Goal: Task Accomplishment & Management: Complete application form

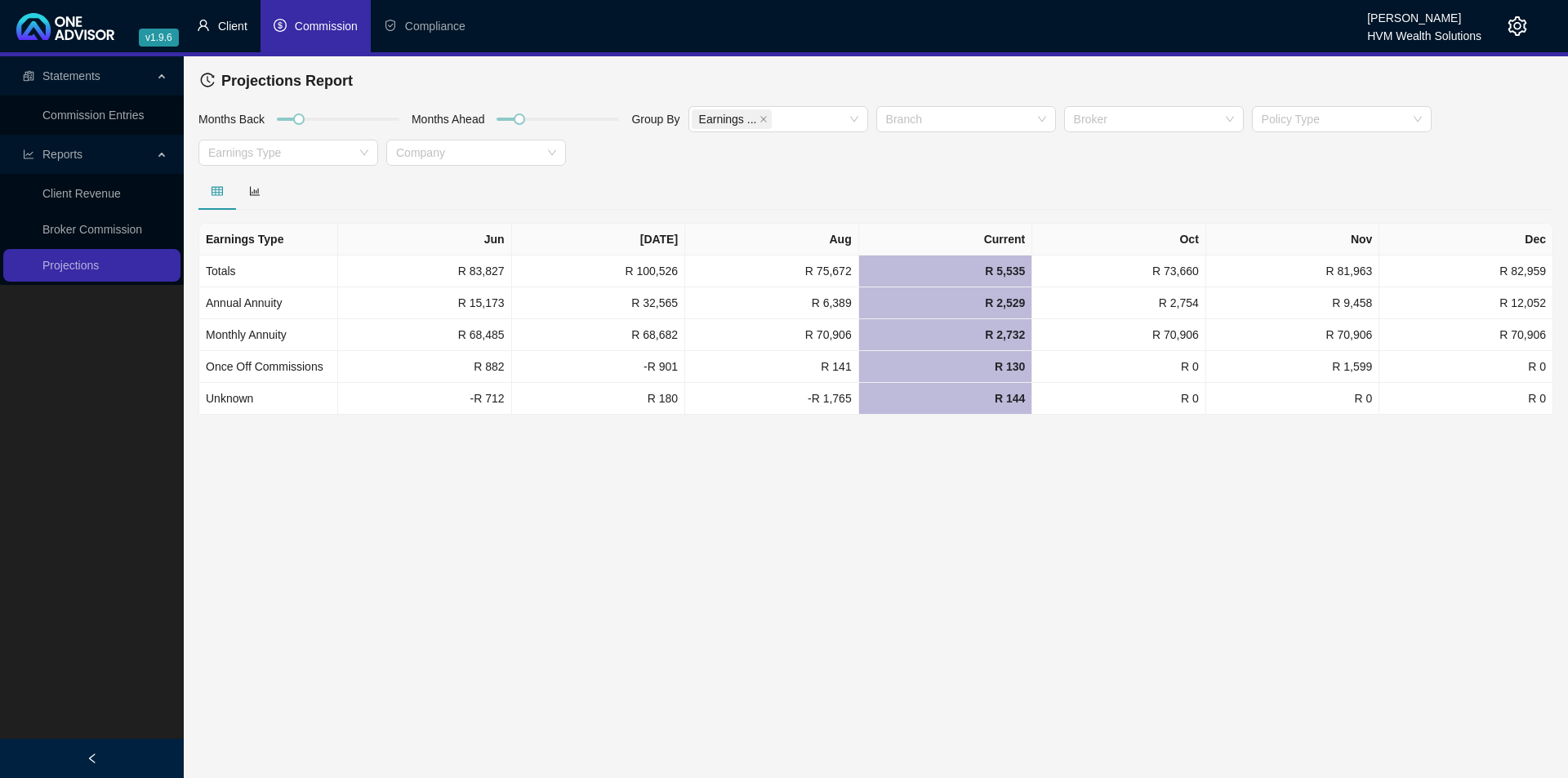
click at [227, 26] on span "Client" at bounding box center [233, 26] width 30 height 13
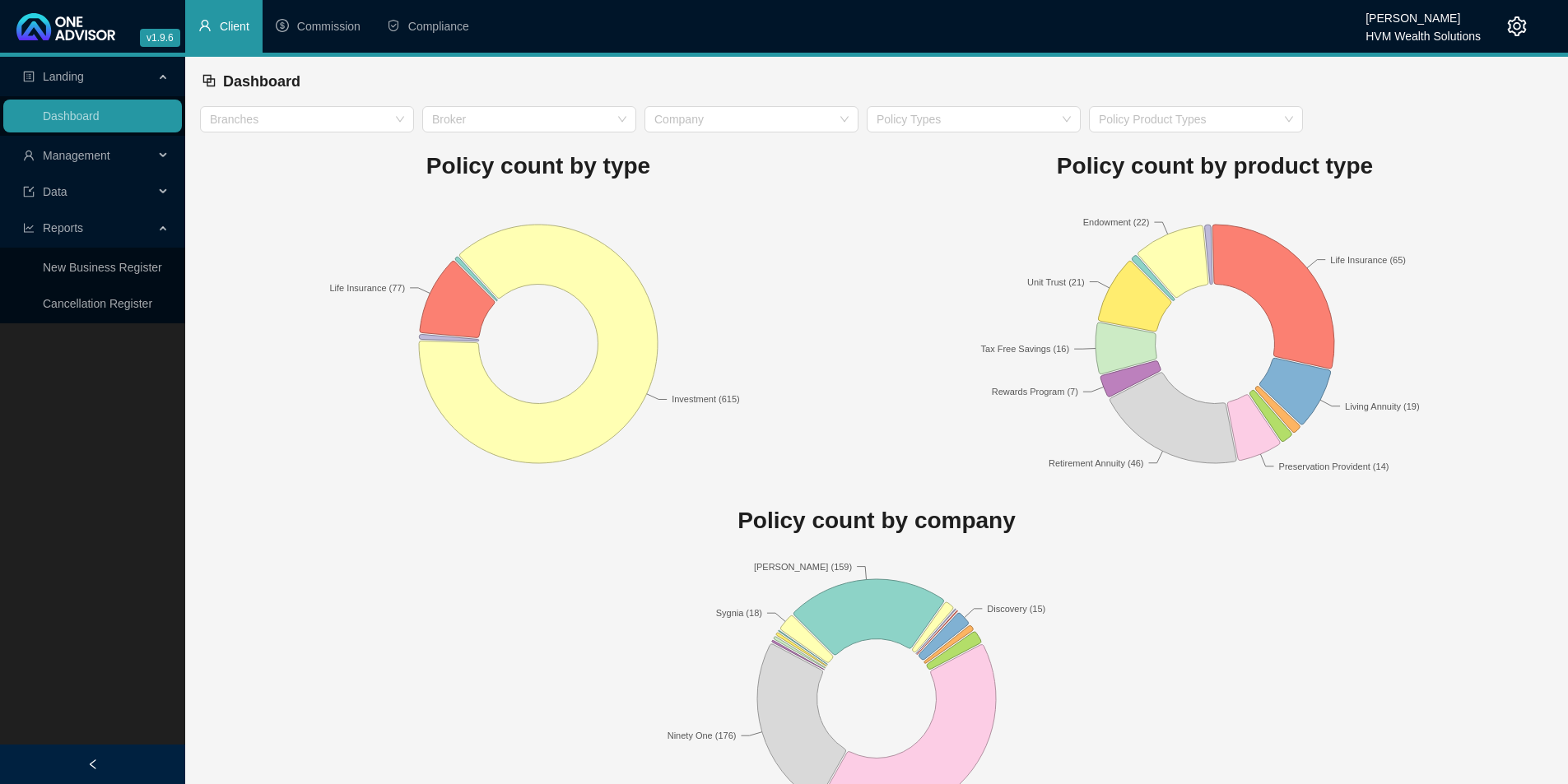
click at [156, 158] on div "Management" at bounding box center [93, 155] width 178 height 33
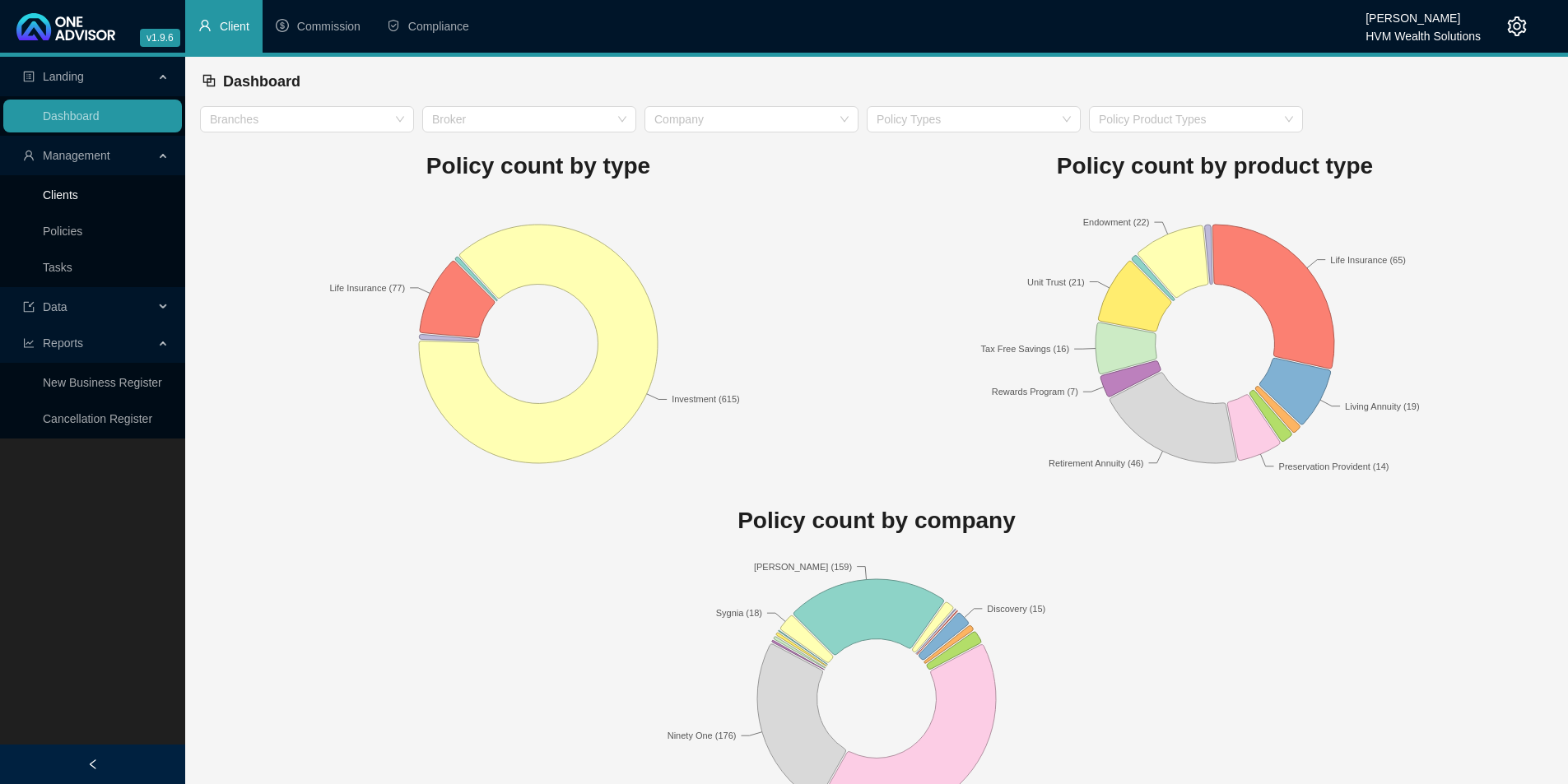
click at [64, 192] on link "Clients" at bounding box center [61, 195] width 36 height 13
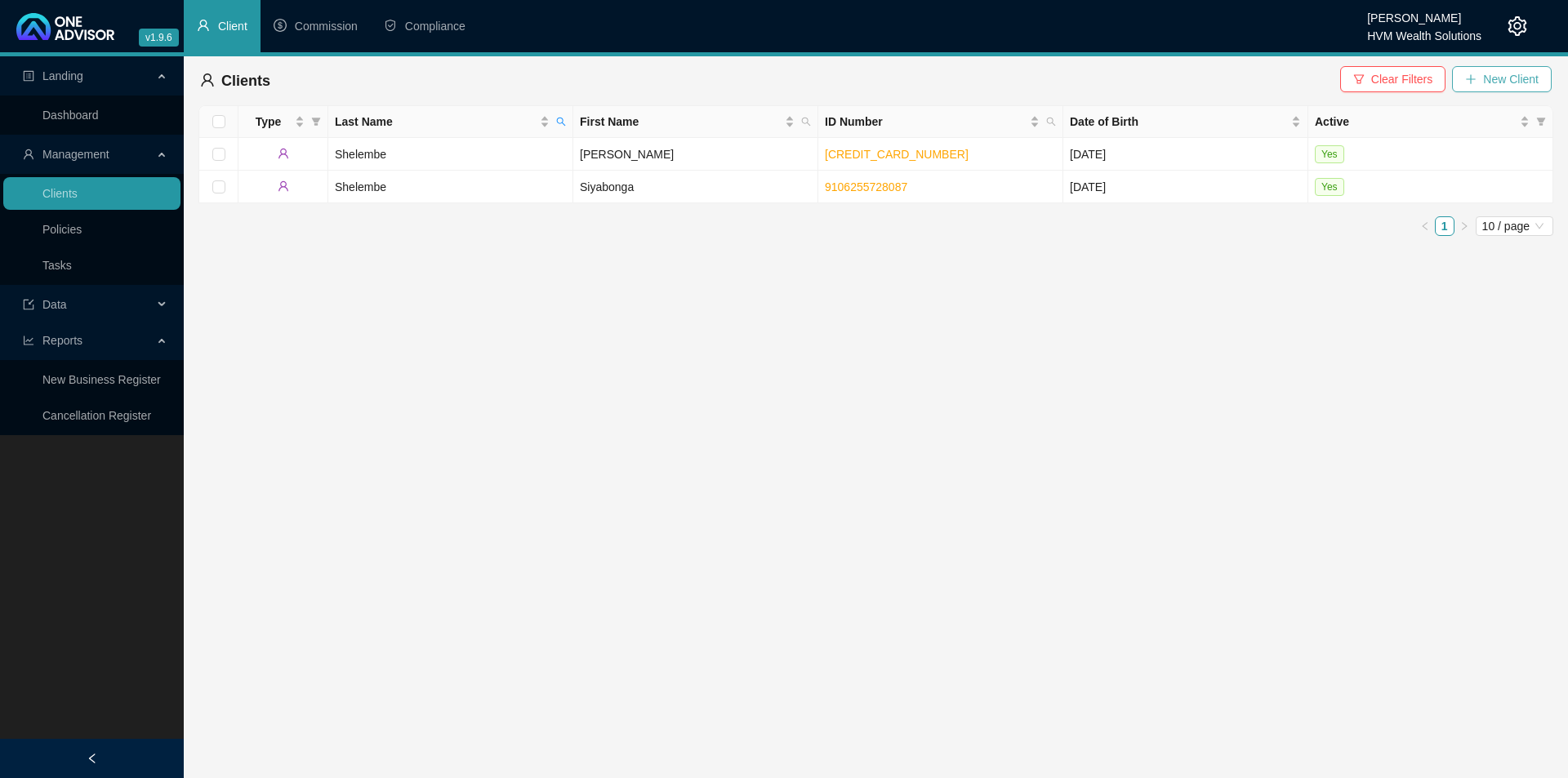
click at [1481, 78] on button "New Client" at bounding box center [1502, 79] width 100 height 26
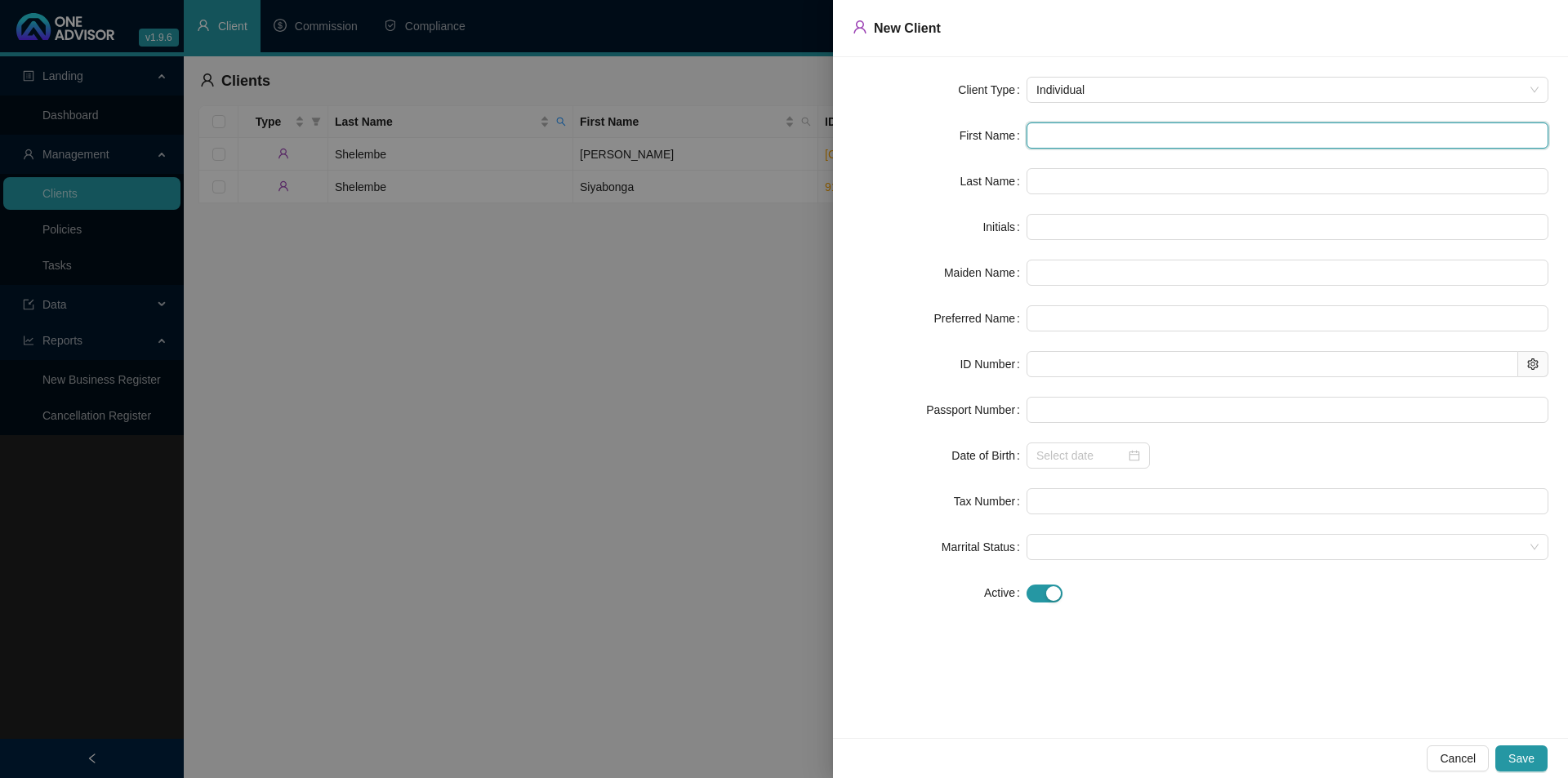
click at [1086, 130] on input "text" at bounding box center [1288, 135] width 522 height 26
type input "E"
type input "El"
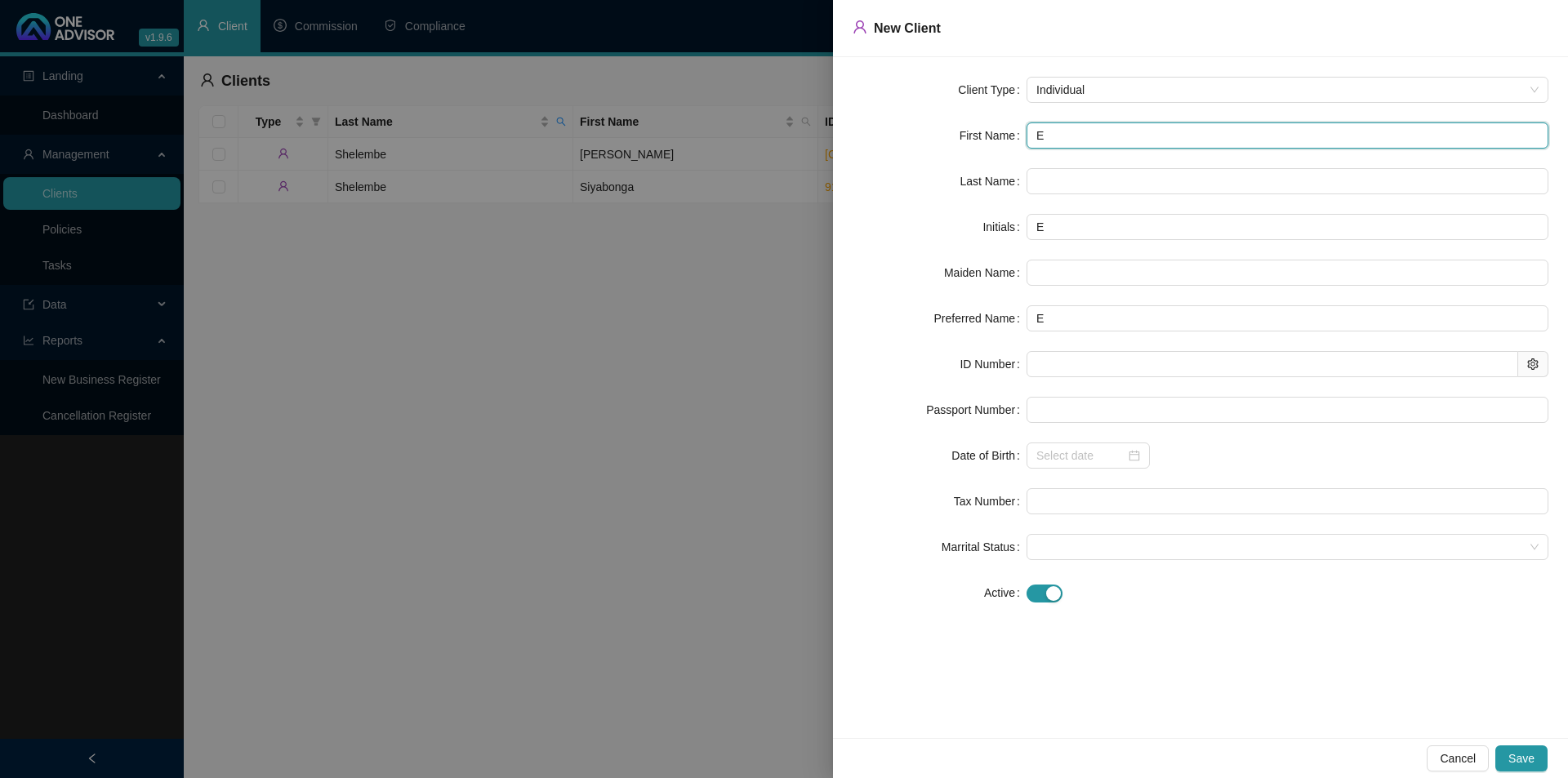
type input "El"
type input "Ela"
type input "Elai"
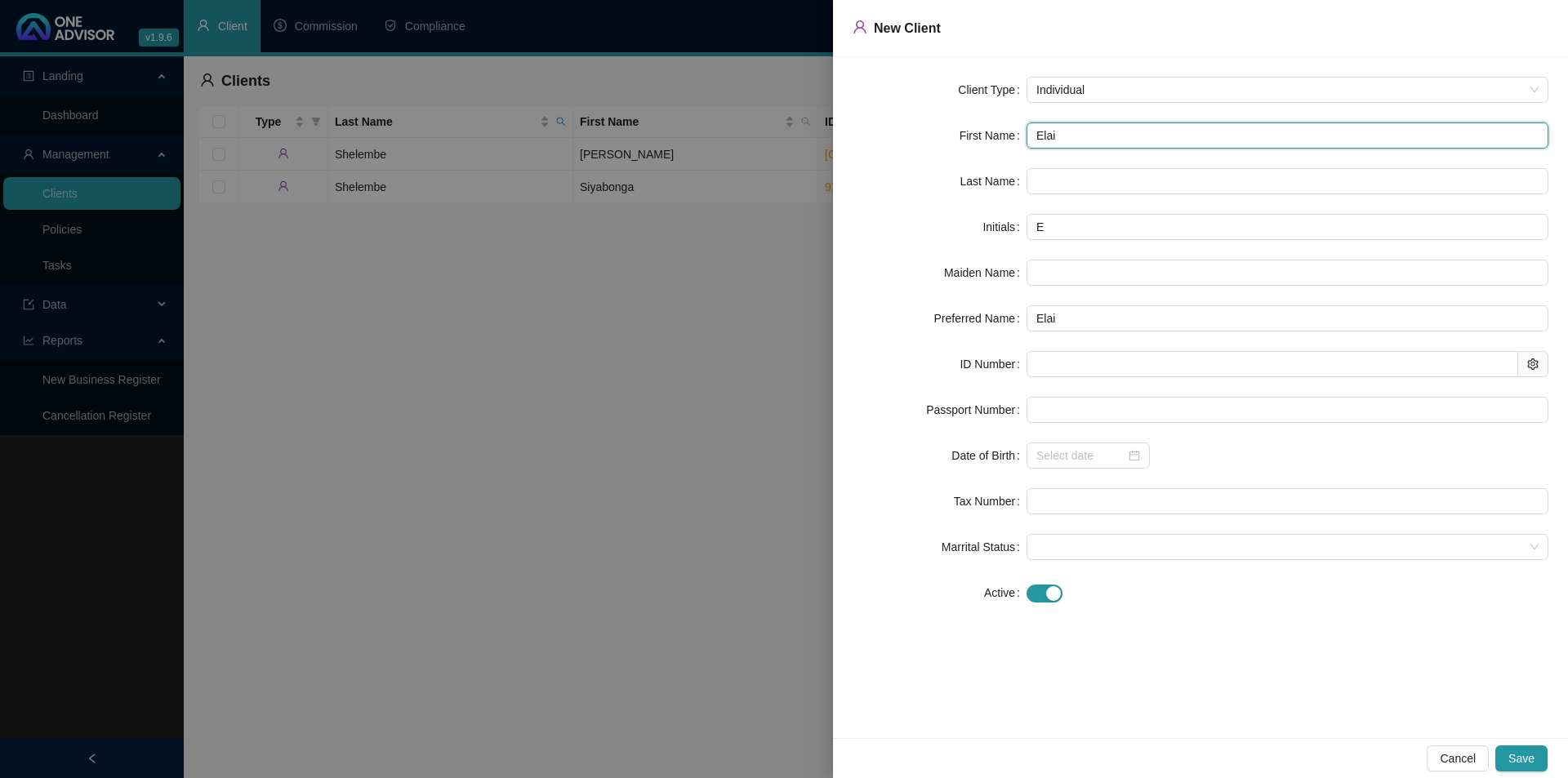
type input "Elain"
type input "Elaine"
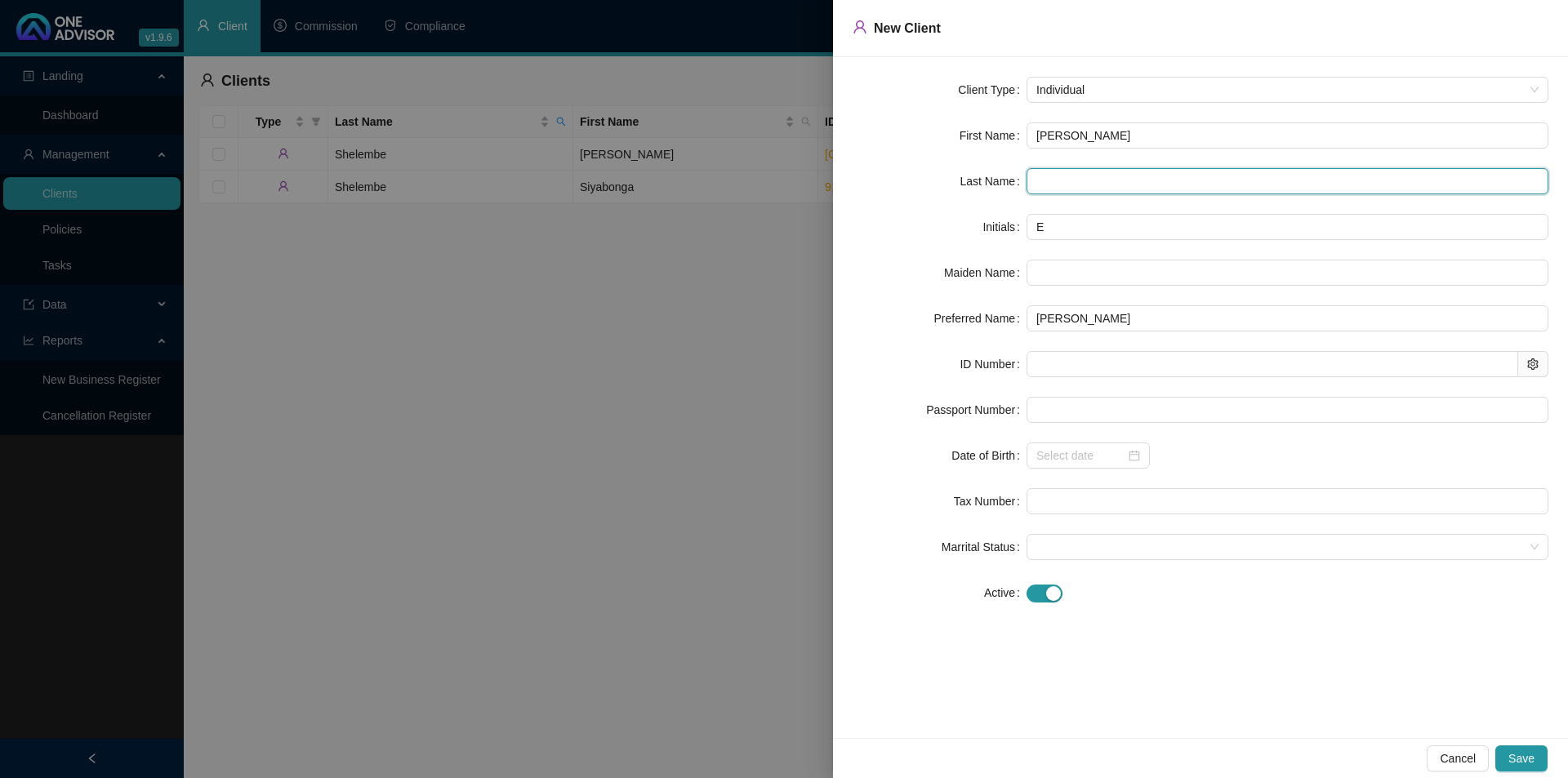
click at [1043, 184] on input "text" at bounding box center [1288, 182] width 522 height 26
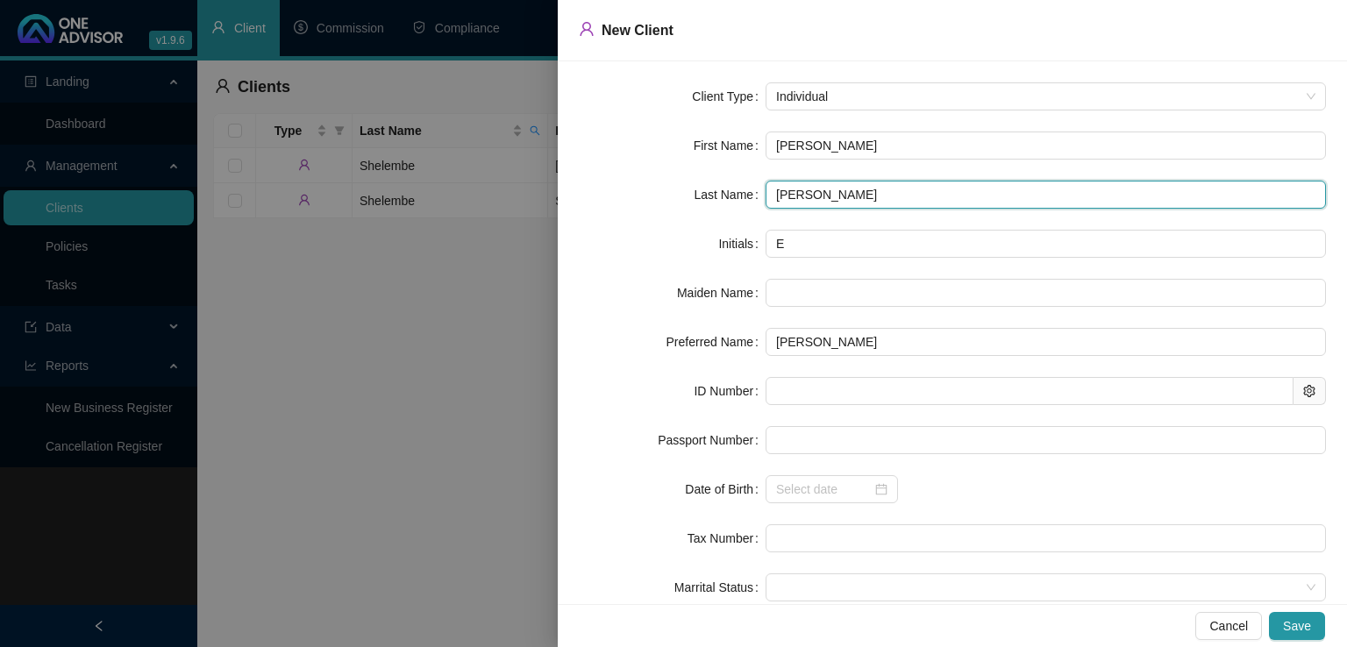
type input "Crabtree"
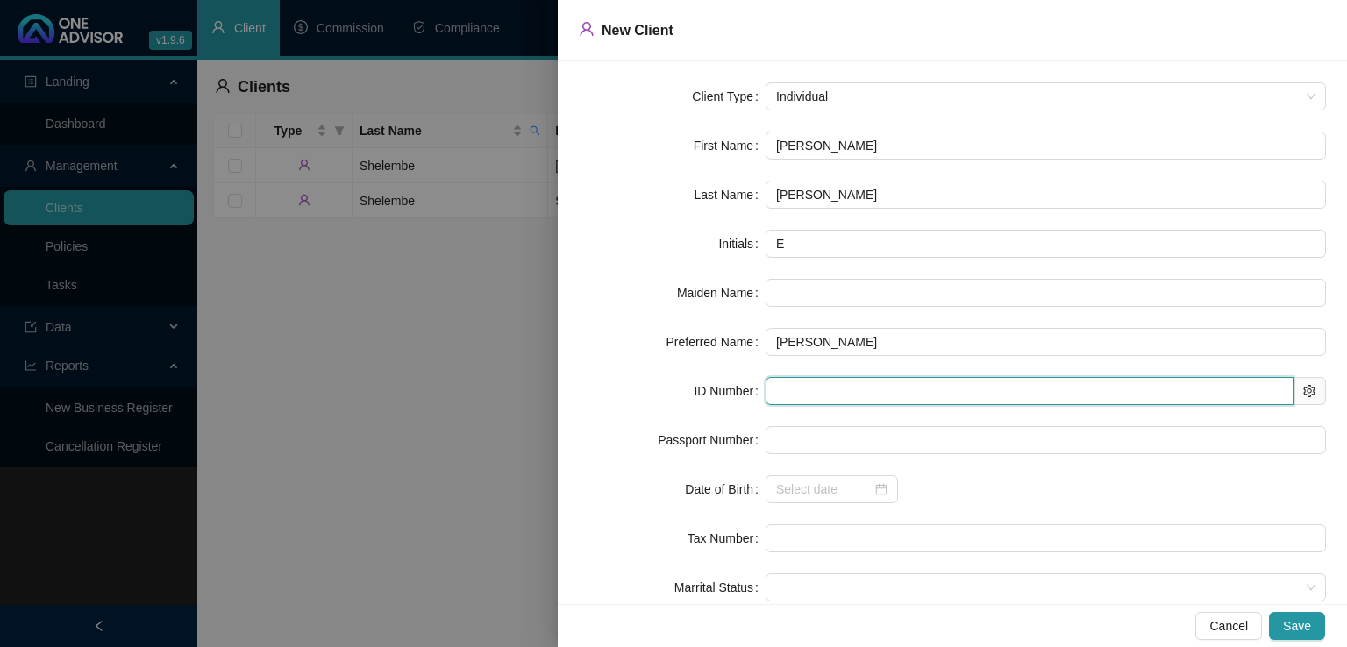
click at [778, 390] on input "text" at bounding box center [1029, 391] width 528 height 28
paste input "4004050004082"
type input "4004050004082"
type input "1940-04-05"
type input "4004050004082"
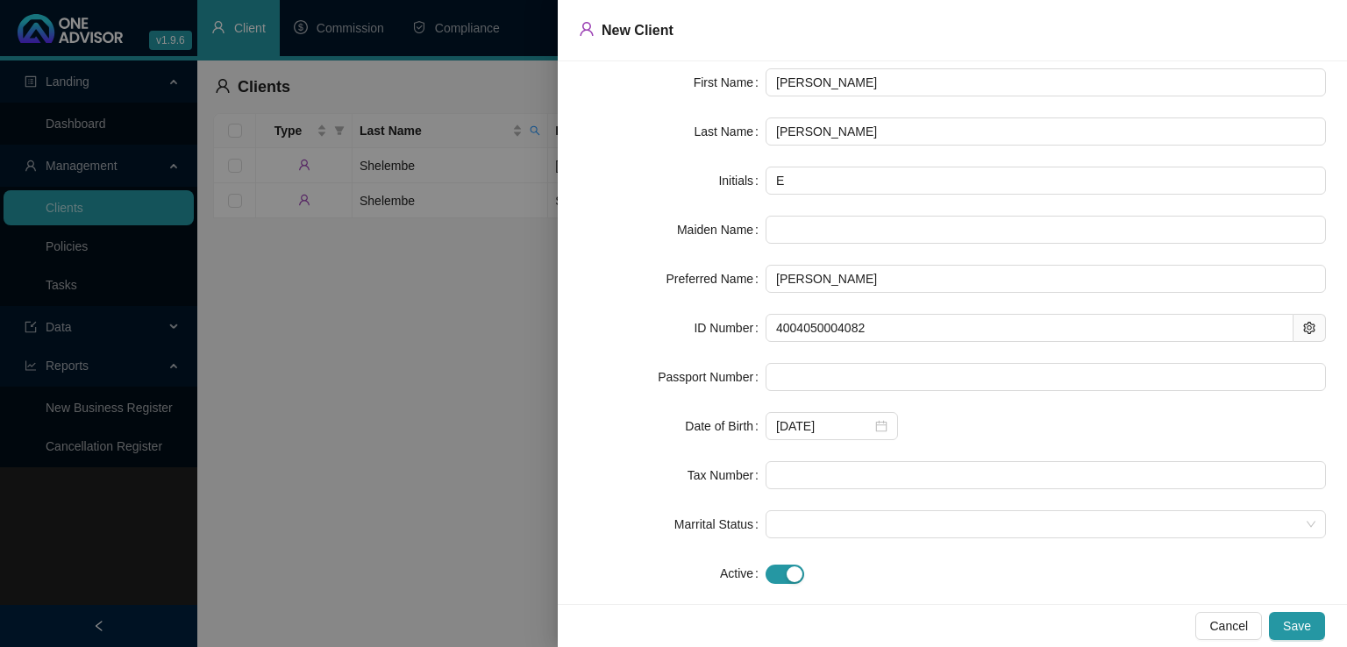
scroll to position [88, 0]
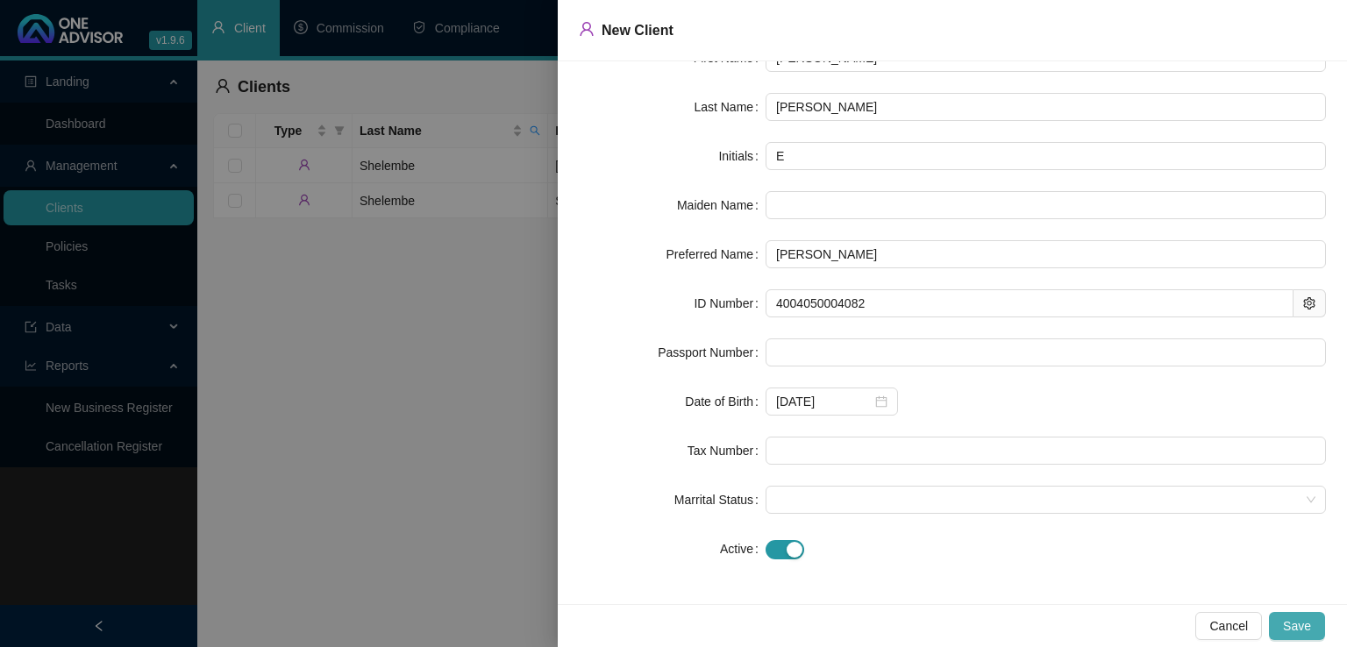
click at [1299, 618] on span "Save" at bounding box center [1297, 625] width 28 height 19
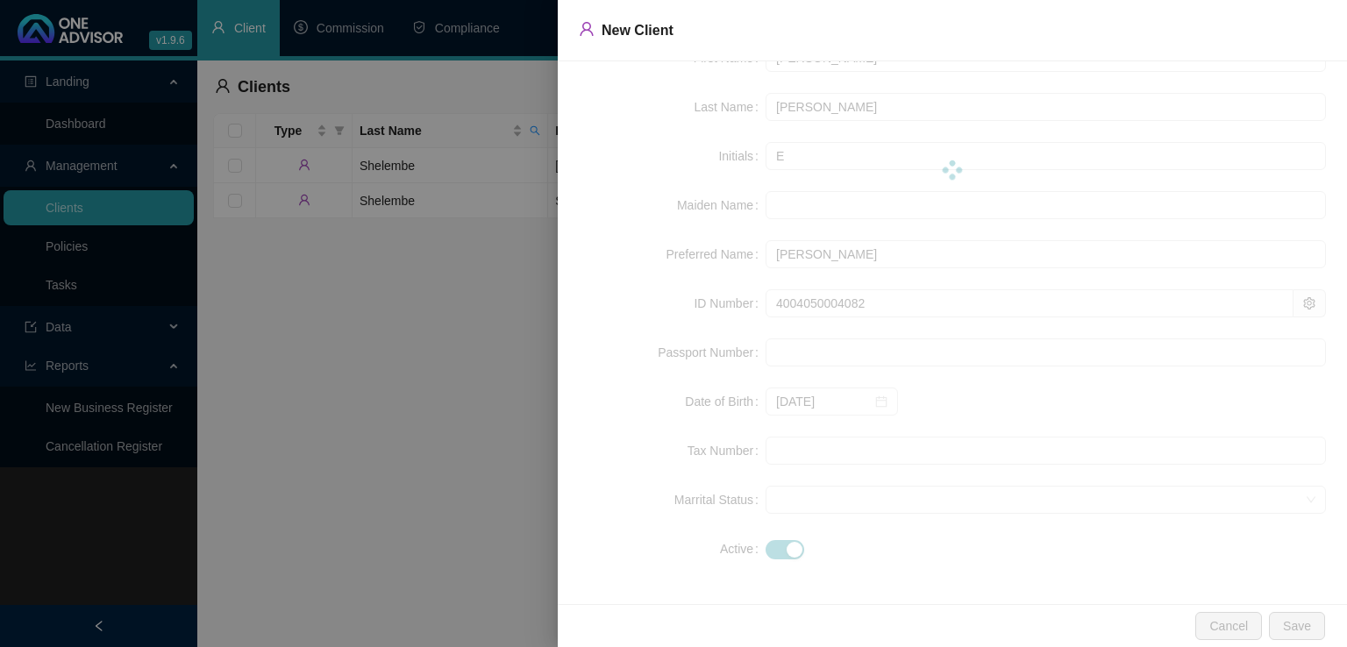
scroll to position [0, 0]
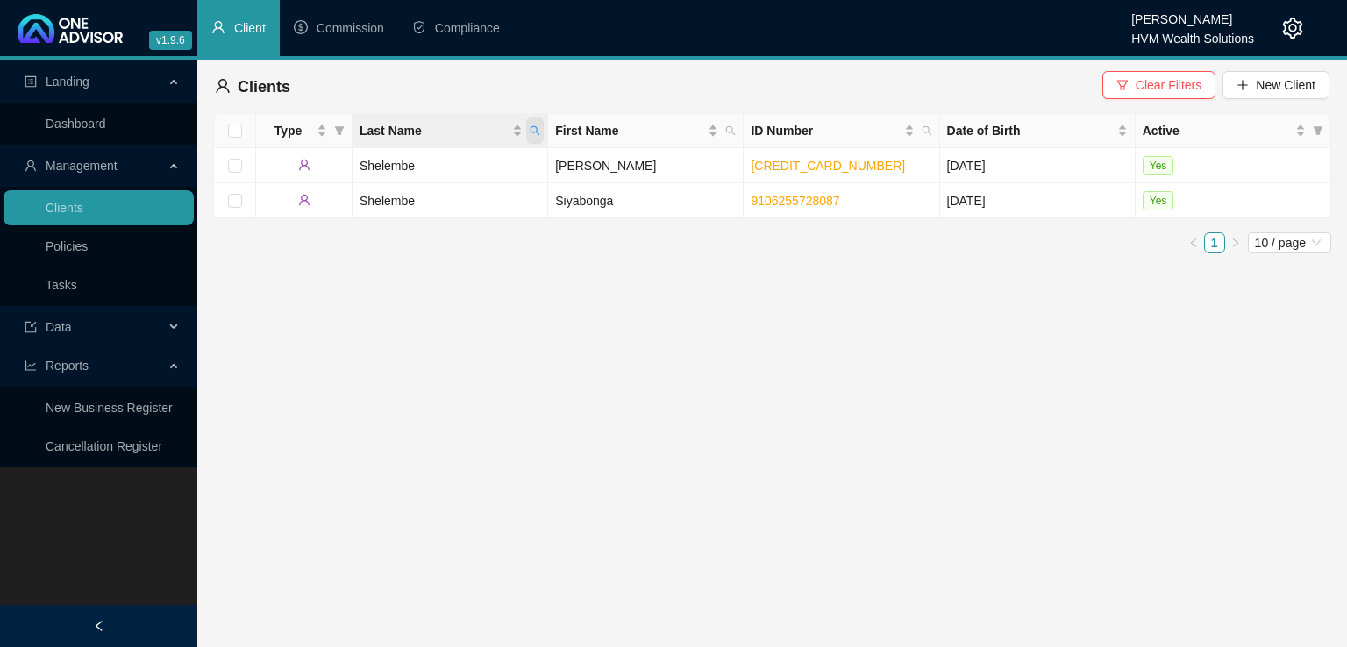
click at [537, 131] on icon "search" at bounding box center [534, 130] width 11 height 11
drag, startPoint x: 416, startPoint y: 201, endPoint x: 416, endPoint y: 253, distance: 52.6
click at [416, 253] on body "v1.9.6 Carla Roodt HVM Wealth Solutions Client Commission Compliance Landing Da…" at bounding box center [673, 323] width 1347 height 647
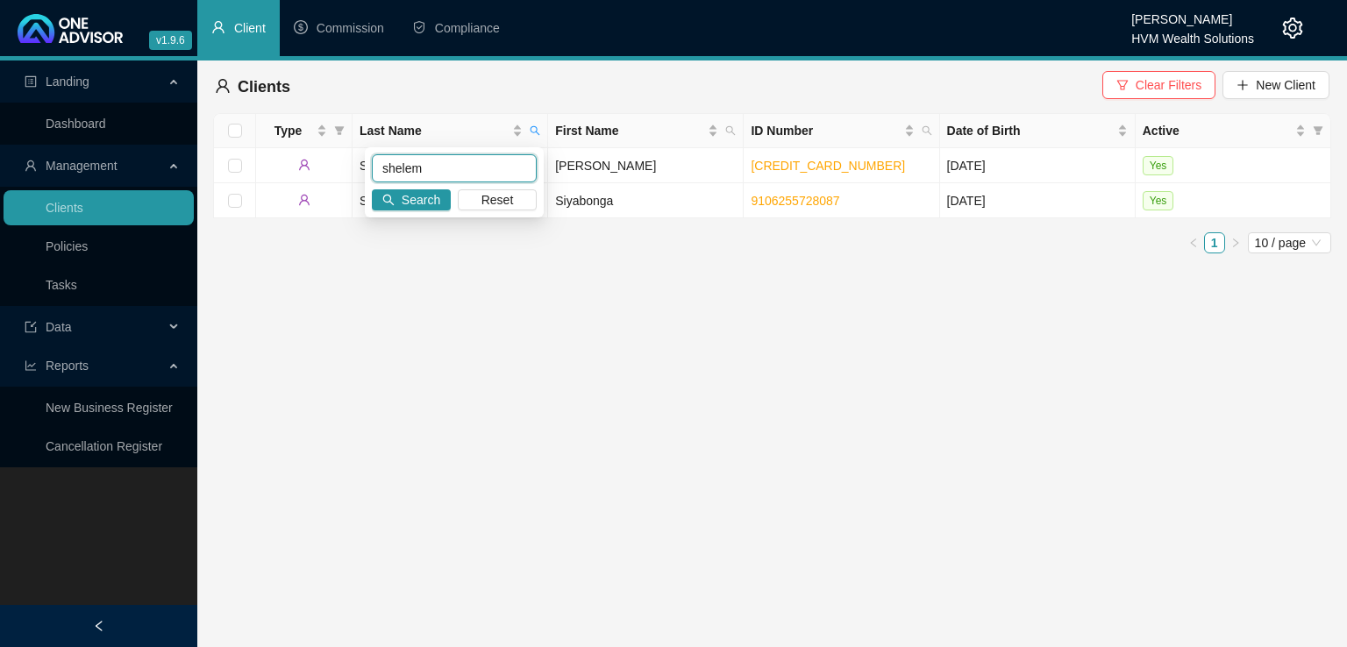
click at [459, 173] on input "shelem" at bounding box center [454, 168] width 165 height 28
click at [1156, 82] on span "Clear Filters" at bounding box center [1168, 84] width 66 height 19
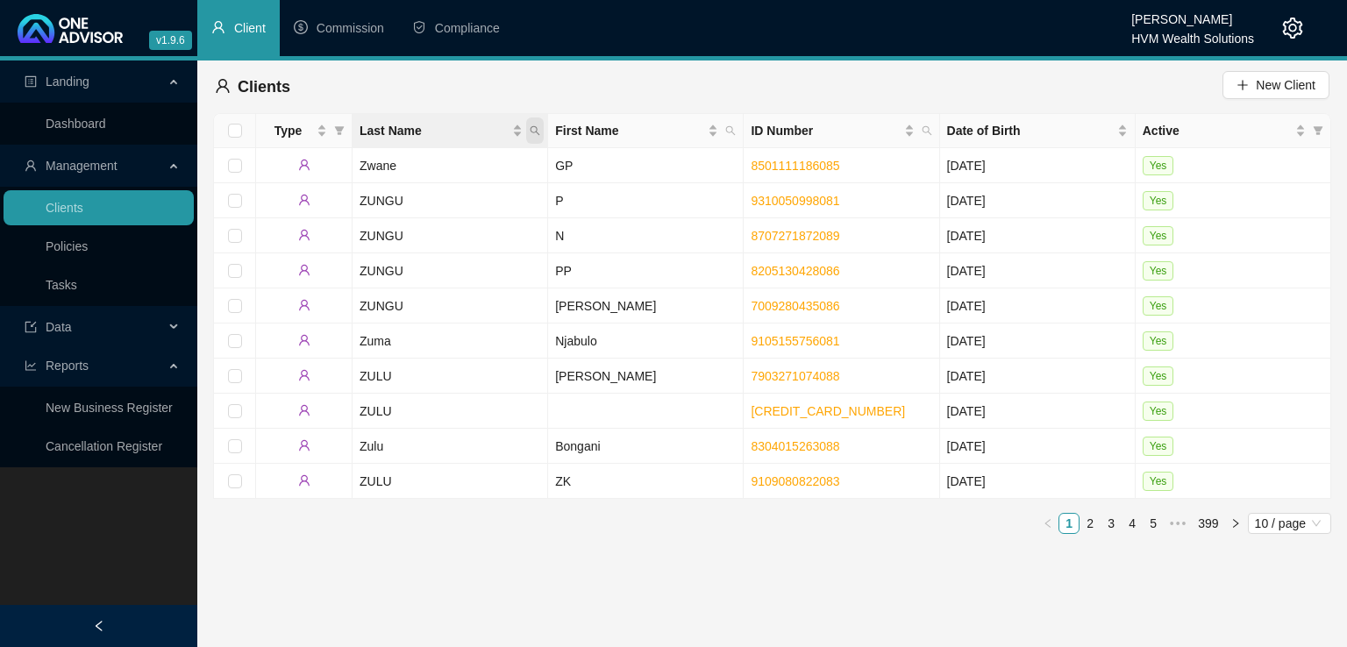
click at [532, 137] on span "Last Name" at bounding box center [535, 130] width 18 height 26
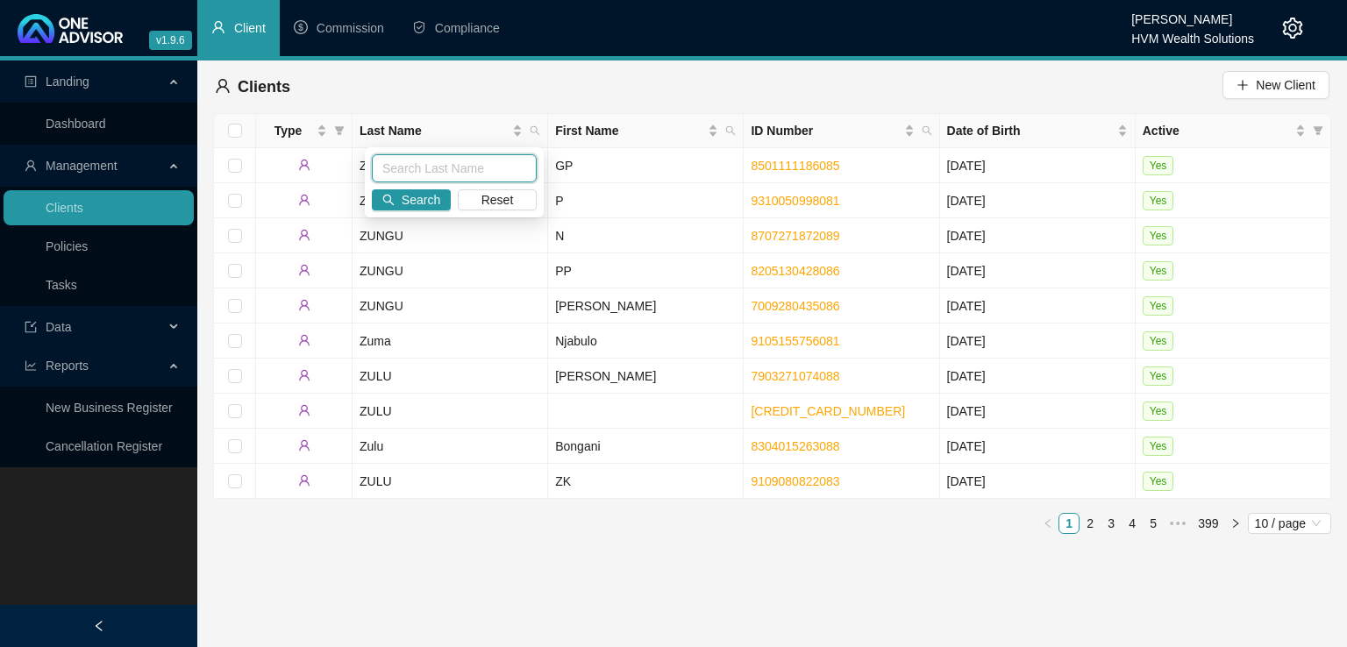
click at [431, 176] on input "text" at bounding box center [454, 168] width 165 height 28
type input "crabtree"
click at [401, 202] on button "Search" at bounding box center [411, 199] width 79 height 21
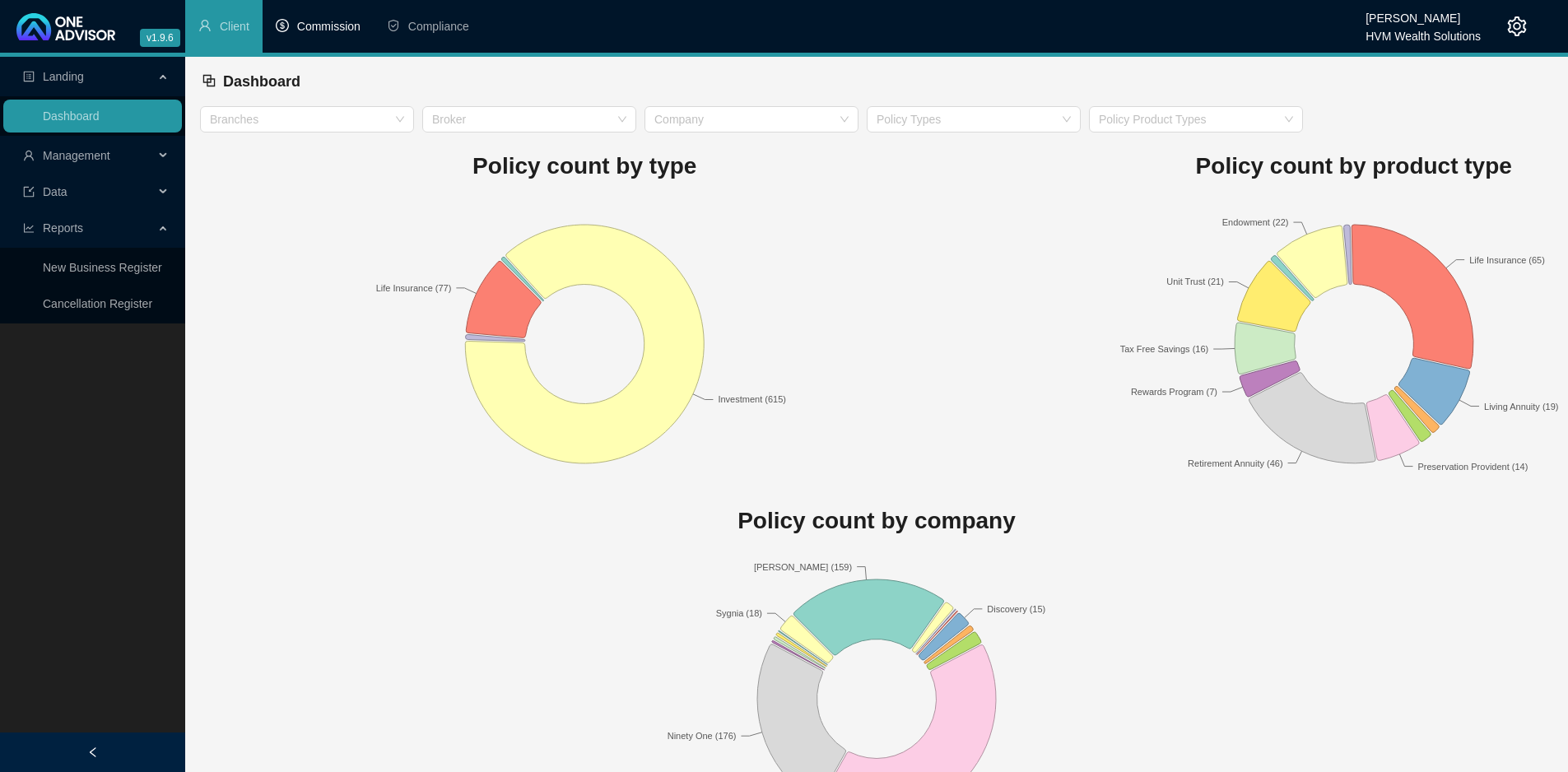
click at [326, 26] on span "Commission" at bounding box center [329, 26] width 64 height 13
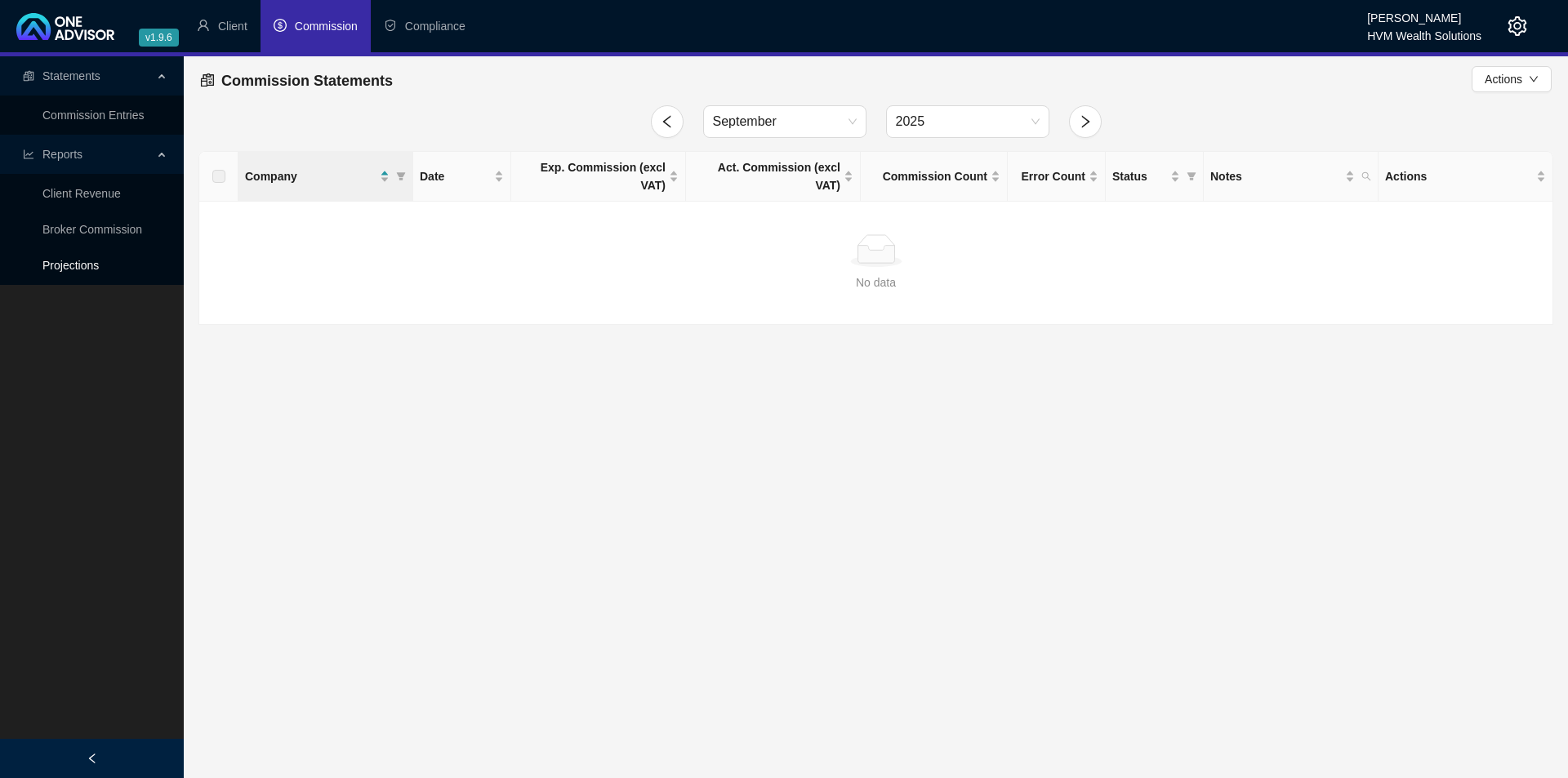
click at [83, 259] on link "Projections" at bounding box center [71, 266] width 56 height 13
